Goal: Find specific page/section: Find specific page/section

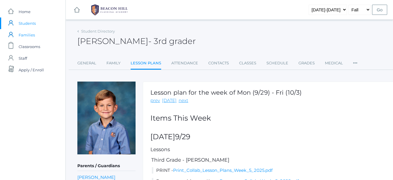
click at [30, 32] on span "Families" at bounding box center [27, 35] width 16 height 12
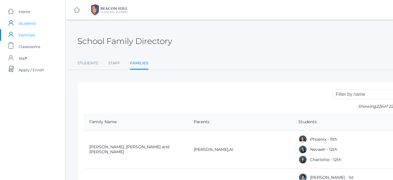
click at [31, 22] on span "Students" at bounding box center [27, 23] width 17 height 12
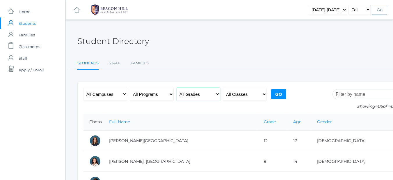
click at [216, 88] on select "All Grades Grammar - Kindergarten - 1st Grade - 2nd Grade - 3rd Grade - 4th Gra…" at bounding box center [199, 94] width 44 height 13
select select "5"
click at [177, 88] on select "All Grades Grammar - Kindergarten - 1st Grade - 2nd Grade - 3rd Grade - 4th Gra…" at bounding box center [199, 94] width 44 height 13
click at [281, 92] on input "Go" at bounding box center [278, 94] width 15 height 10
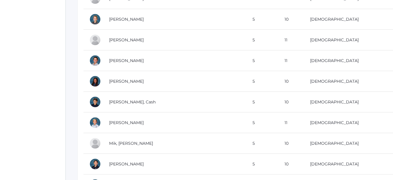
scroll to position [432, 0]
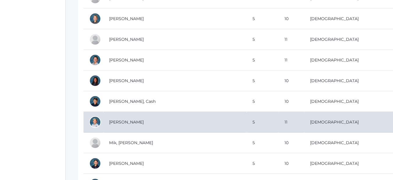
click at [201, 120] on td "[PERSON_NAME]" at bounding box center [174, 122] width 143 height 21
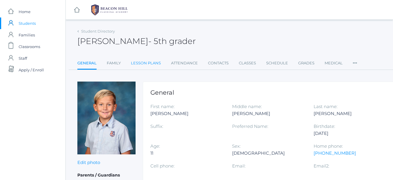
click at [154, 66] on link "Lesson Plans" at bounding box center [146, 63] width 30 height 12
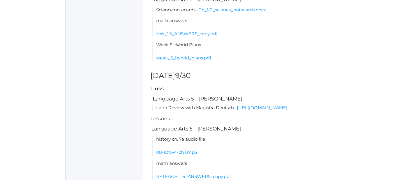
scroll to position [221, 0]
click at [237, 111] on link "https://drive.google.com/file/d/1HVQAb0ICGMjkecPSnmk0nNm7TmzI0IXF/view?usp=shar…" at bounding box center [262, 108] width 51 height 6
click at [217, 13] on link "Ch_1-2_science_notecards.docx" at bounding box center [232, 10] width 68 height 6
